Goal: Task Accomplishment & Management: Manage account settings

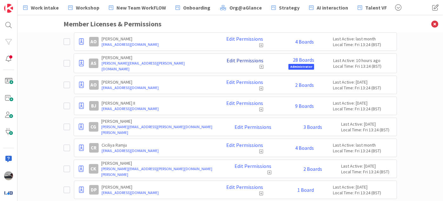
scroll to position [115, 0]
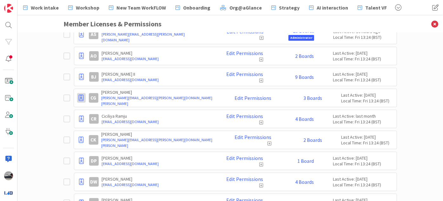
click at [79, 98] on icon at bounding box center [81, 98] width 5 height 6
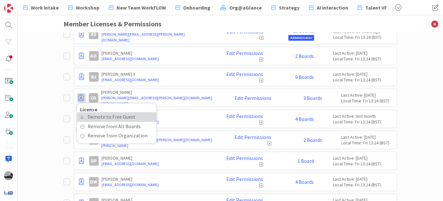
click at [88, 113] on span "Demote to Free Guest" at bounding box center [112, 116] width 48 height 9
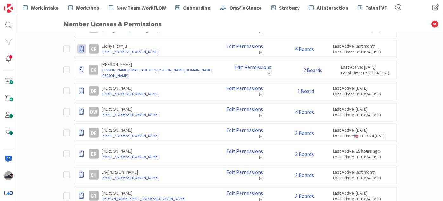
scroll to position [173, 0]
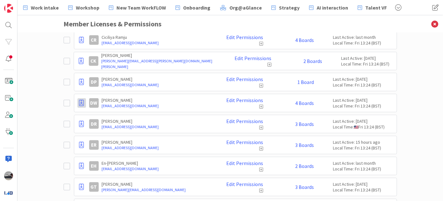
click at [82, 102] on div at bounding box center [81, 103] width 9 height 10
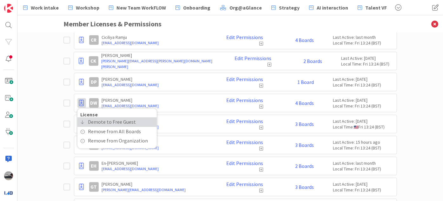
click at [89, 119] on span "Demote to Free Guest" at bounding box center [112, 121] width 48 height 9
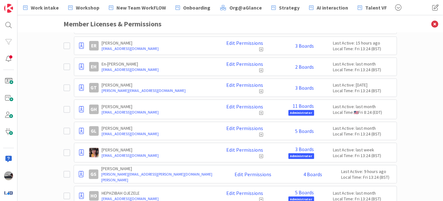
scroll to position [260, 0]
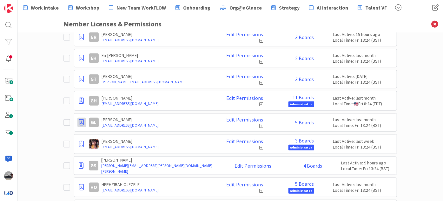
click at [81, 119] on icon at bounding box center [81, 122] width 5 height 6
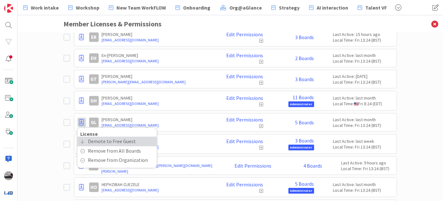
click at [90, 136] on span "Demote to Free Guest" at bounding box center [112, 140] width 48 height 9
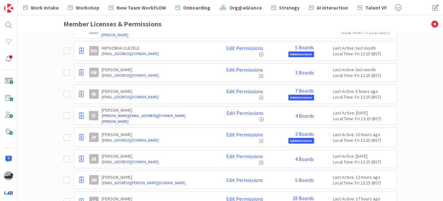
scroll to position [404, 0]
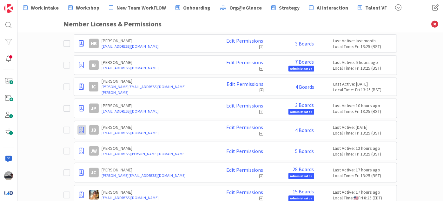
click at [77, 127] on div at bounding box center [81, 130] width 9 height 10
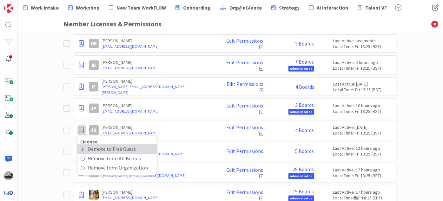
click at [88, 147] on span "Demote to Free Guest" at bounding box center [112, 148] width 48 height 9
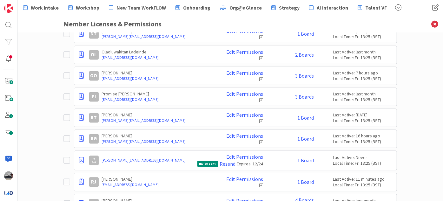
scroll to position [663, 0]
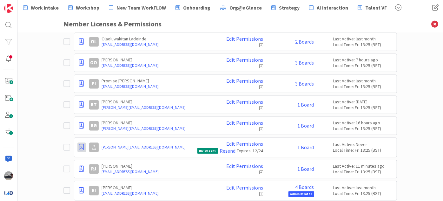
click at [79, 144] on icon at bounding box center [81, 147] width 5 height 6
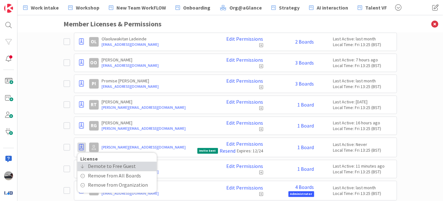
click at [93, 161] on span "Demote to Free Guest" at bounding box center [112, 165] width 48 height 9
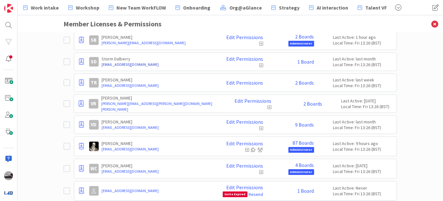
scroll to position [952, 0]
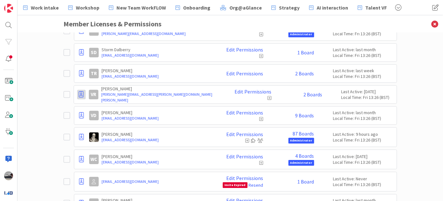
click at [81, 91] on icon at bounding box center [81, 94] width 5 height 6
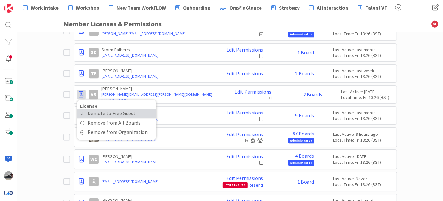
click at [90, 109] on span "Demote to Free Guest" at bounding box center [112, 113] width 48 height 9
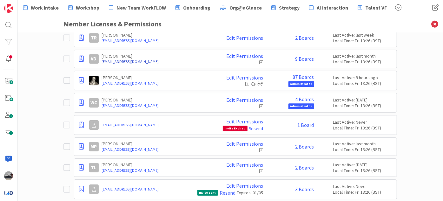
scroll to position [994, 0]
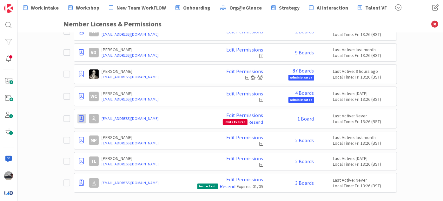
click at [79, 115] on icon at bounding box center [81, 118] width 5 height 6
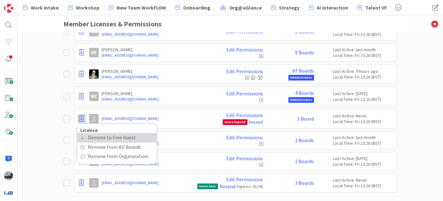
click at [90, 133] on span "Demote to Free Guest" at bounding box center [112, 137] width 48 height 9
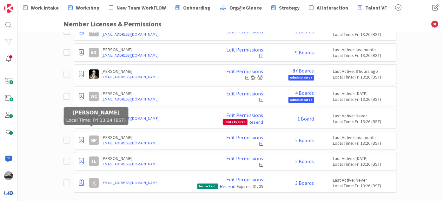
scroll to position [972, 0]
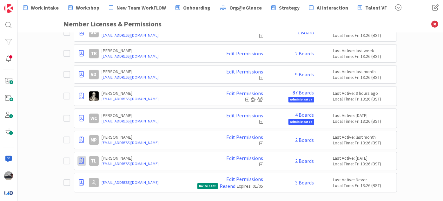
click at [80, 157] on icon at bounding box center [81, 160] width 5 height 6
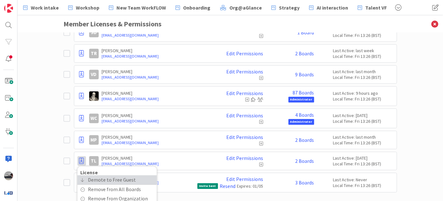
click at [91, 175] on span "Demote to Free Guest" at bounding box center [112, 179] width 48 height 9
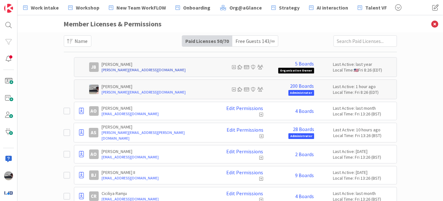
scroll to position [0, 0]
